Goal: Task Accomplishment & Management: Use online tool/utility

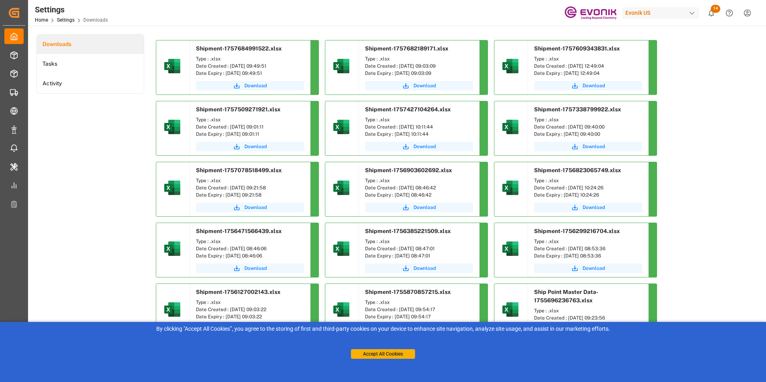
click at [240, 9] on div "Settings Home Settings Downloads Evonik US 14 Notifications Only show unread Al…" at bounding box center [394, 13] width 744 height 26
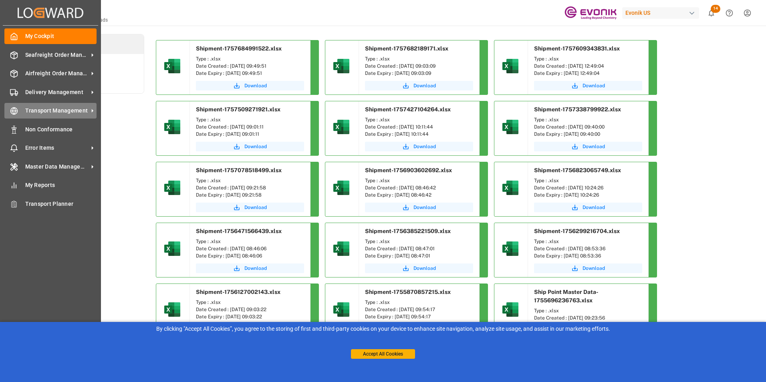
click at [46, 111] on span "Transport Management" at bounding box center [56, 111] width 63 height 8
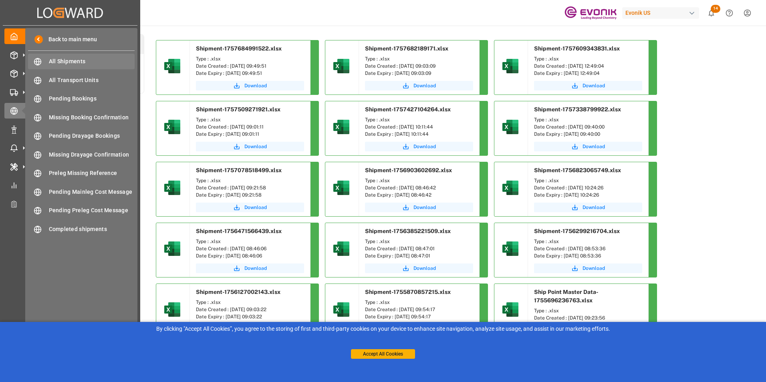
click at [62, 61] on span "All Shipments" at bounding box center [92, 61] width 86 height 8
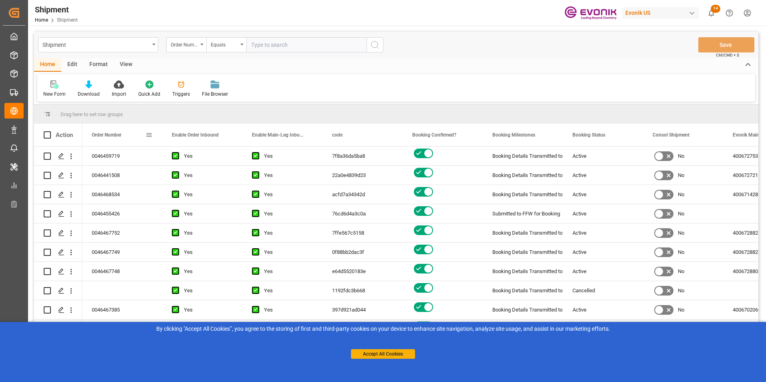
click at [149, 135] on span at bounding box center [148, 134] width 7 height 7
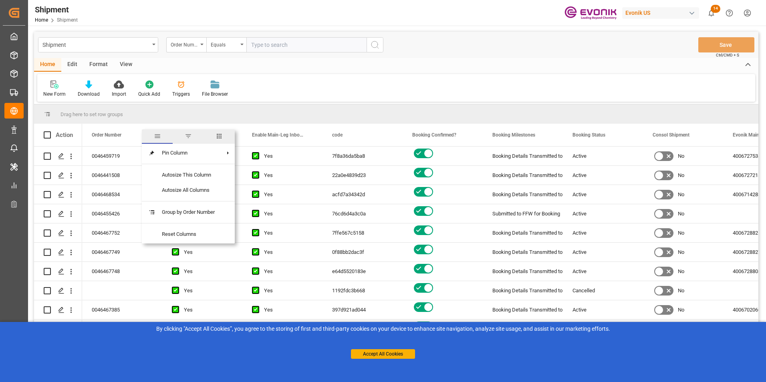
click at [222, 133] on span "columns" at bounding box center [219, 136] width 7 height 7
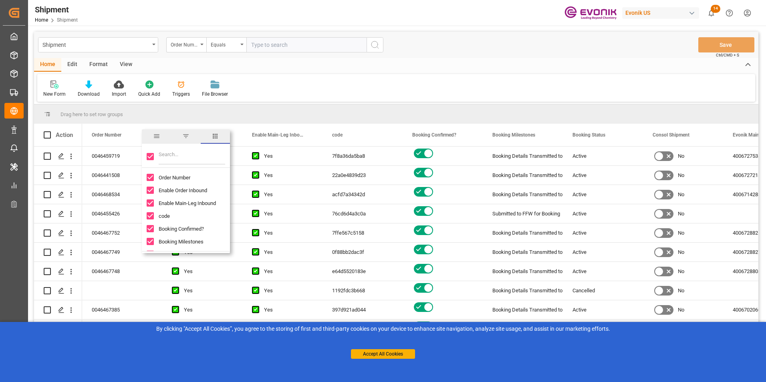
click at [150, 156] on input "Toggle Select All Columns" at bounding box center [150, 156] width 7 height 7
checkbox input "false"
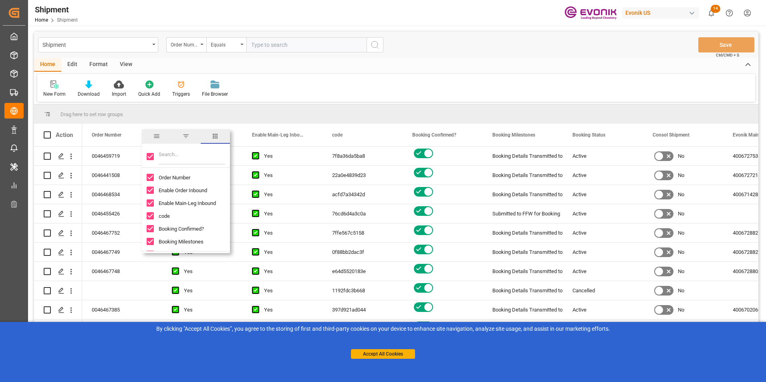
checkbox input "false"
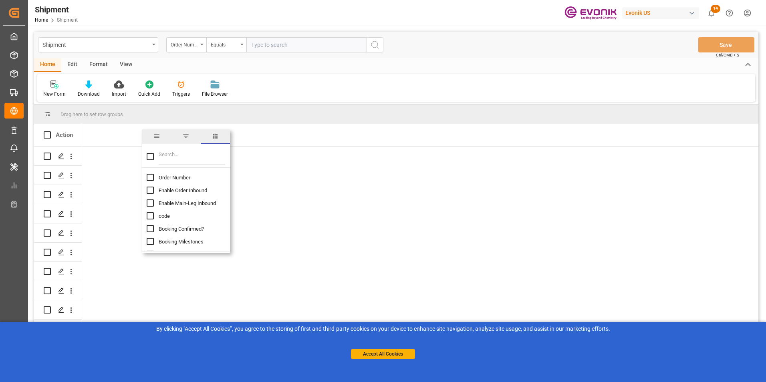
click at [150, 176] on input "Order Number column toggle visibility (hidden)" at bounding box center [150, 177] width 7 height 7
checkbox input "true"
checkbox input "false"
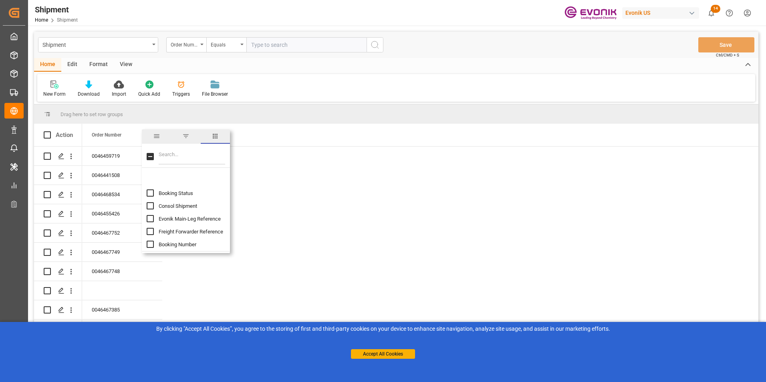
scroll to position [80, 0]
click at [149, 226] on input "Booking Number column toggle visibility (hidden)" at bounding box center [150, 225] width 7 height 7
checkbox input "true"
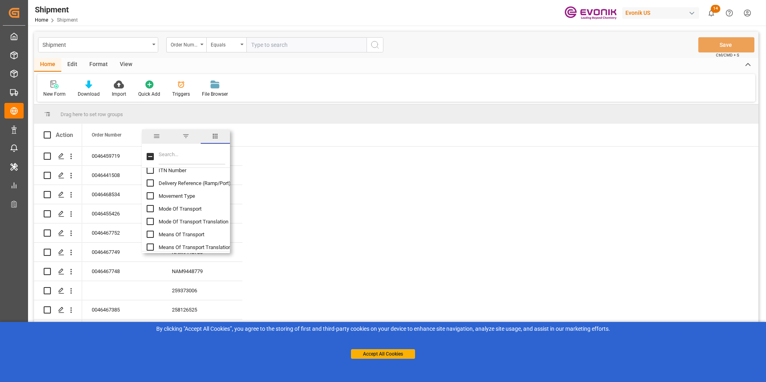
scroll to position [200, 0]
click at [149, 206] on input "Mode Of Transport Translation column toggle visibility (hidden)" at bounding box center [150, 207] width 7 height 7
checkbox input "true"
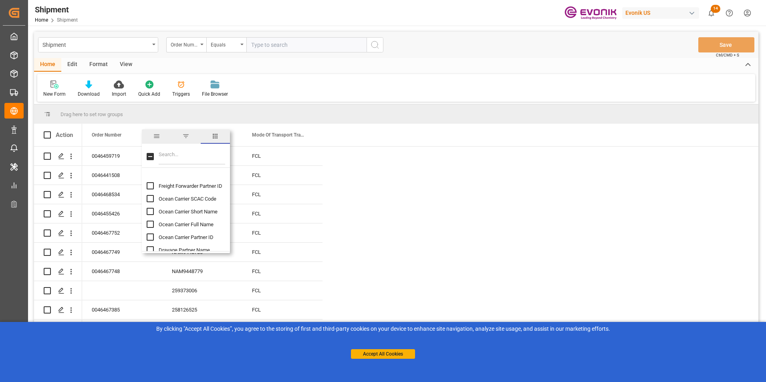
scroll to position [441, 0]
click at [150, 196] on input "Ocean Carrier Short Name column toggle visibility (hidden)" at bounding box center [150, 198] width 7 height 7
checkbox input "true"
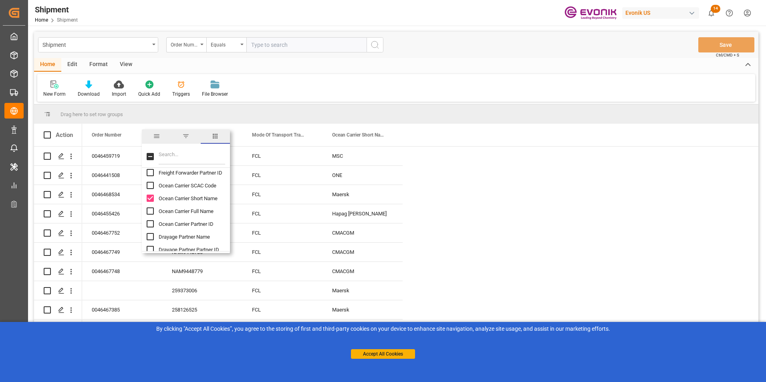
scroll to position [481, 0]
click at [150, 222] on input "Number Of Pallets column toggle visibility (hidden)" at bounding box center [150, 222] width 7 height 7
checkbox input "true"
click at [149, 232] on input "Total Gross Weight column toggle visibility (hidden)" at bounding box center [150, 233] width 7 height 7
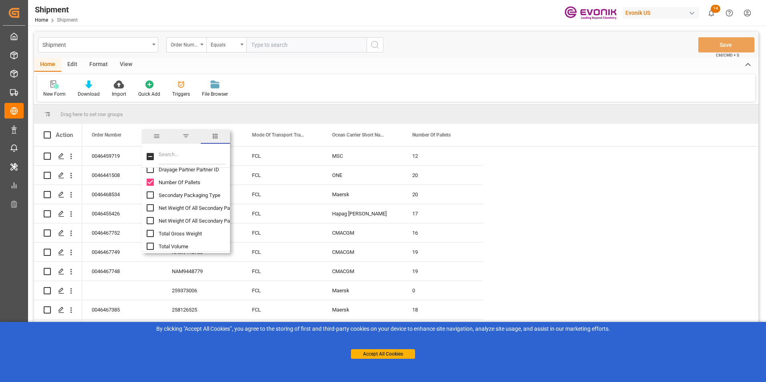
checkbox input "true"
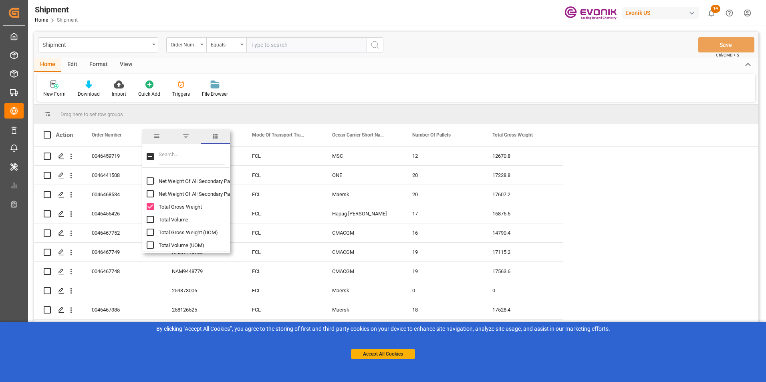
scroll to position [561, 0]
click at [150, 207] on input "Total Volume column toggle visibility (hidden)" at bounding box center [150, 206] width 7 height 7
checkbox input "true"
click at [150, 204] on input "Port Of Loading Name column toggle visibility (hidden)" at bounding box center [150, 204] width 7 height 7
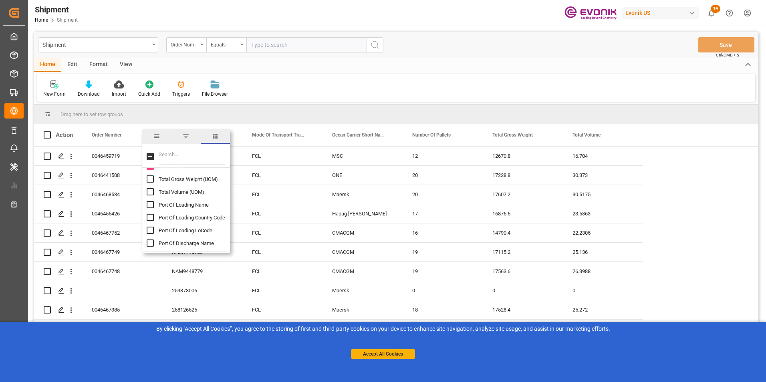
checkbox input "true"
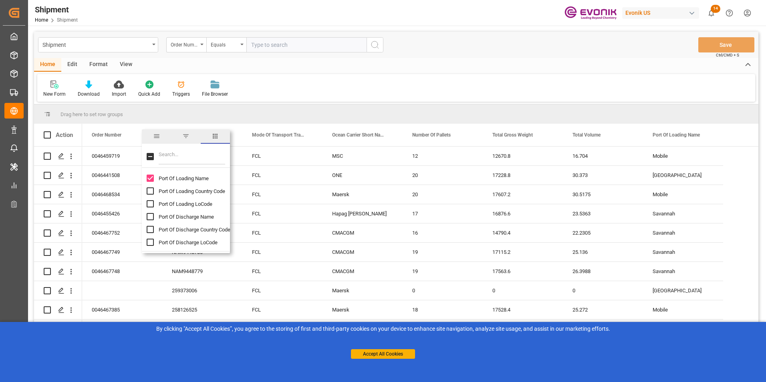
scroll to position [641, 0]
click at [149, 202] on input "Port Of Discharge Name column toggle visibility (hidden)" at bounding box center [150, 203] width 7 height 7
checkbox input "true"
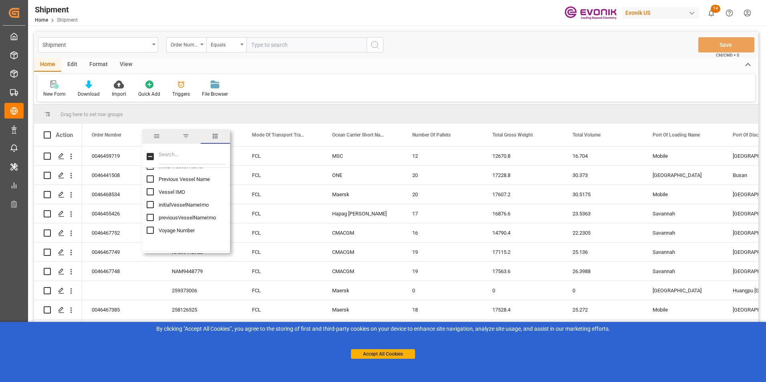
scroll to position [761, 0]
click at [152, 224] on input "Estimated Time Of Departure (ETD) column toggle visibility (hidden)" at bounding box center [150, 223] width 7 height 7
checkbox input "true"
click at [149, 206] on input "Place Of Receipt column toggle visibility (hidden)" at bounding box center [150, 207] width 7 height 7
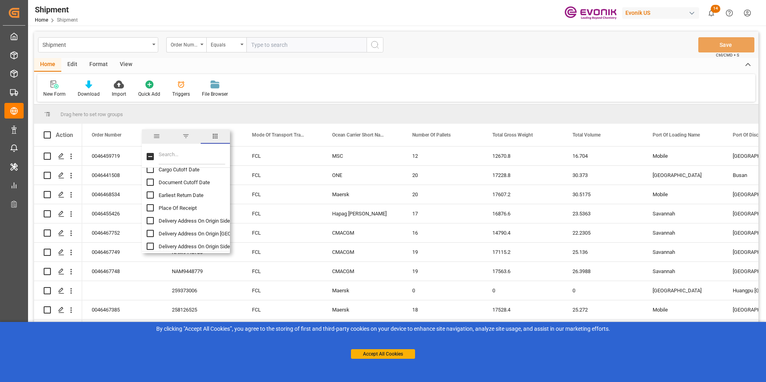
checkbox input "true"
click at [151, 199] on input "U.S. State Of Origin column toggle visibility (hidden)" at bounding box center [150, 199] width 7 height 7
checkbox input "true"
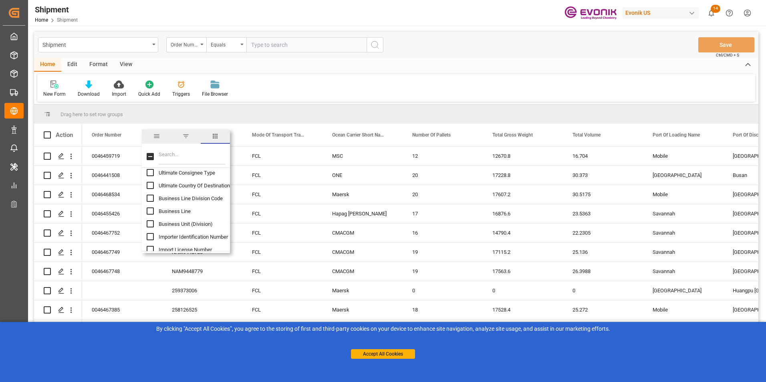
click at [151, 187] on input "Ultimate Country Of Destination column toggle visibility (hidden)" at bounding box center [150, 185] width 7 height 7
checkbox input "true"
click at [150, 214] on input "Business Line column toggle visibility (hidden)" at bounding box center [150, 211] width 7 height 7
checkbox input "true"
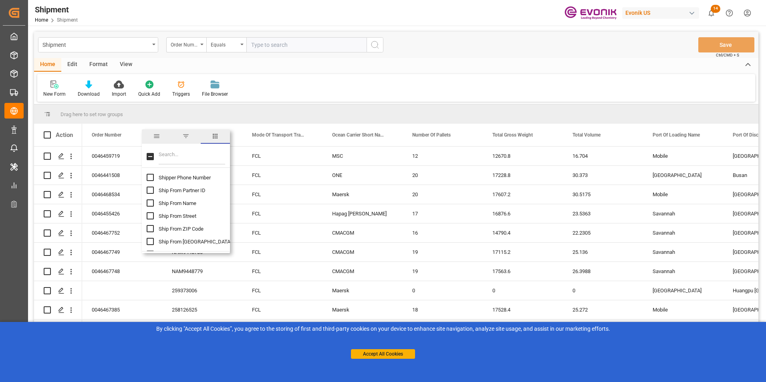
click at [150, 188] on input "Ship From Partner ID column toggle visibility (hidden)" at bounding box center [150, 190] width 7 height 7
checkbox input "true"
click at [145, 203] on div "Business Line Shipper Phone Number Ship From Partner ID Ship From Name Ship Fro…" at bounding box center [186, 357] width 88 height 3578
click at [151, 203] on input "Ship From Name column toggle visibility (hidden)" at bounding box center [150, 203] width 7 height 7
checkbox input "true"
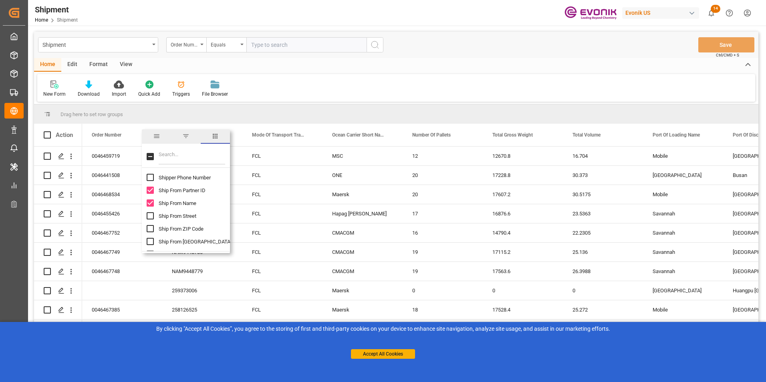
click at [148, 242] on input "Ship From City column toggle visibility (hidden)" at bounding box center [150, 241] width 7 height 7
checkbox input "true"
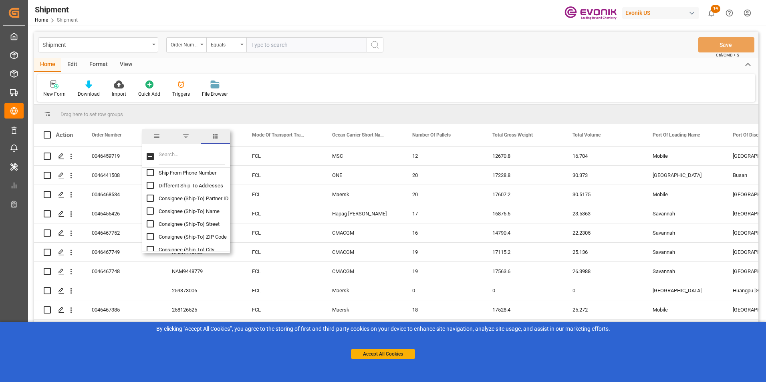
click at [151, 212] on input "Consignee (Ship-To) Name column toggle visibility (hidden)" at bounding box center [150, 211] width 7 height 7
checkbox input "true"
click at [149, 208] on input "Consignee (Ship-To) City column toggle visibility (hidden)" at bounding box center [150, 209] width 7 height 7
checkbox input "true"
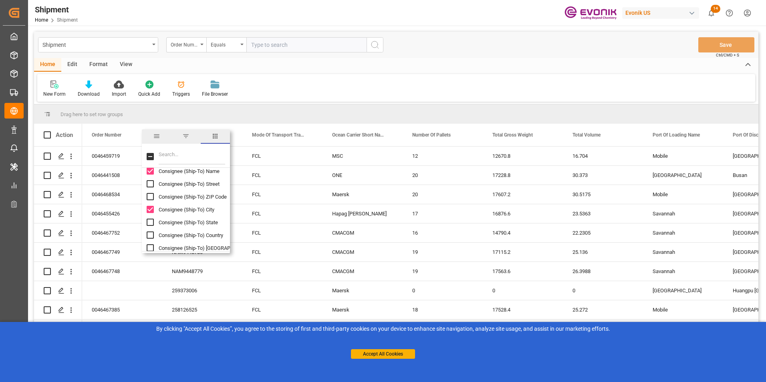
click at [150, 234] on input "Consignee (Ship-To) Country column toggle visibility (hidden)" at bounding box center [150, 235] width 7 height 7
checkbox input "true"
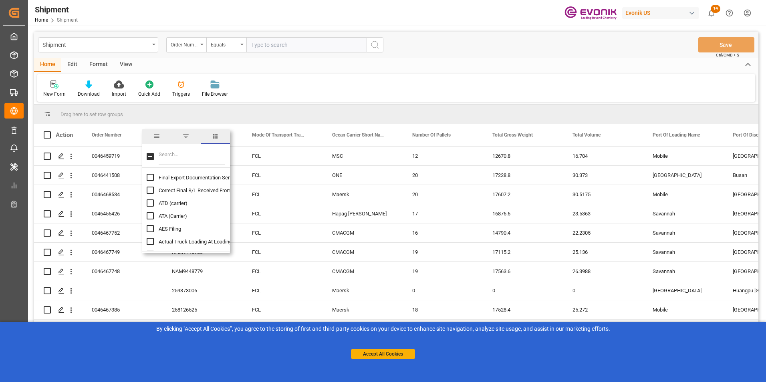
click at [151, 202] on input "ATD (carrier) column toggle visibility (hidden)" at bounding box center [150, 203] width 7 height 7
checkbox input "true"
click at [151, 209] on input "ATD (FF TMS) column toggle visibility (hidden)" at bounding box center [150, 209] width 7 height 7
checkbox input "true"
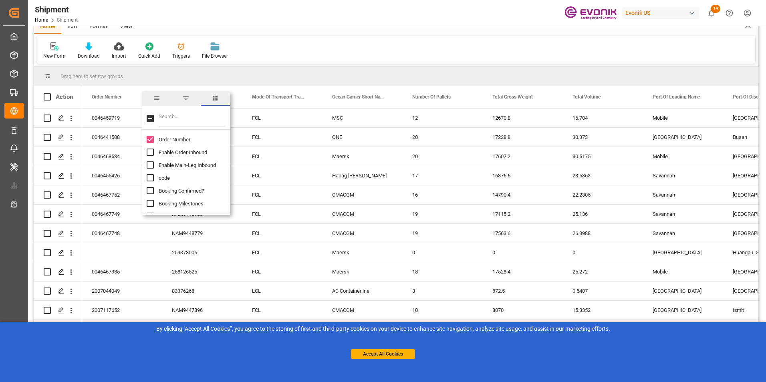
scroll to position [0, 0]
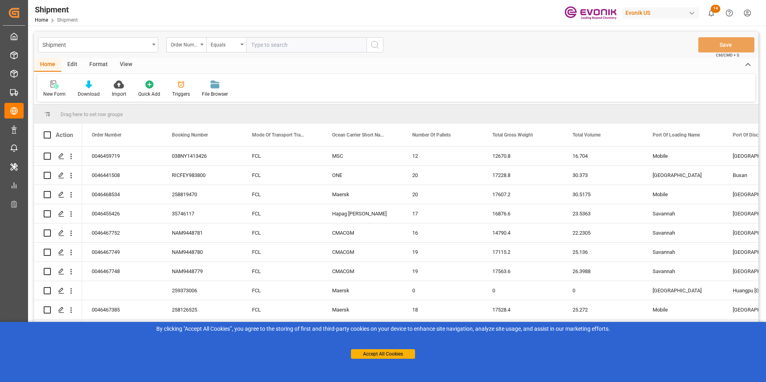
click at [291, 86] on div "New Form Download Import Quick Add Triggers File Browser" at bounding box center [396, 88] width 718 height 28
click at [87, 85] on icon at bounding box center [88, 85] width 7 height 8
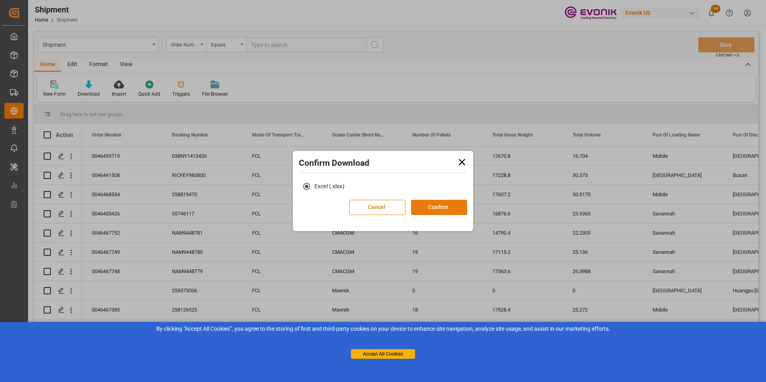
click at [437, 201] on button "Confirm" at bounding box center [439, 207] width 56 height 15
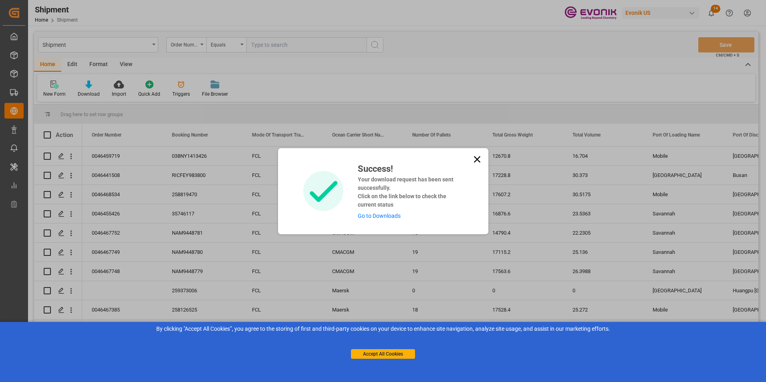
click at [374, 216] on link "Go to Downloads" at bounding box center [379, 216] width 43 height 6
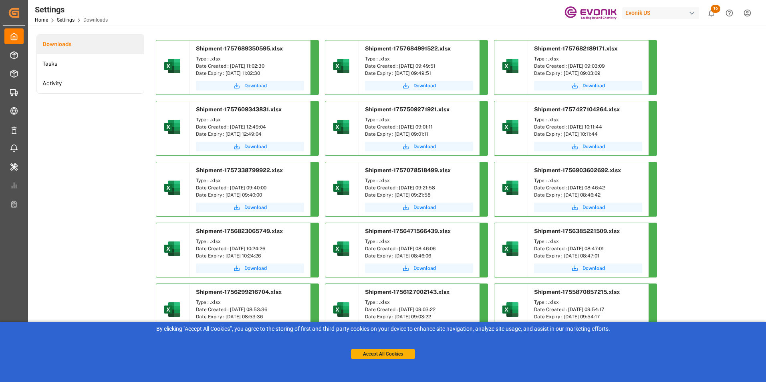
click at [256, 84] on span "Download" at bounding box center [255, 85] width 22 height 7
